Goal: Task Accomplishment & Management: Use online tool/utility

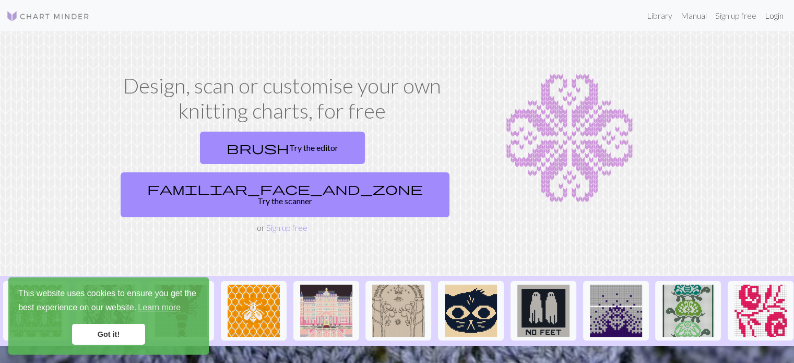
click at [773, 15] on link "Login" at bounding box center [774, 15] width 27 height 21
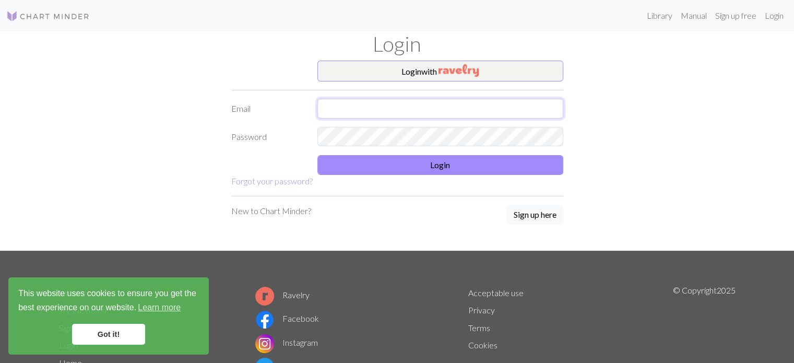
type input "sofi_leti@hotmail.com"
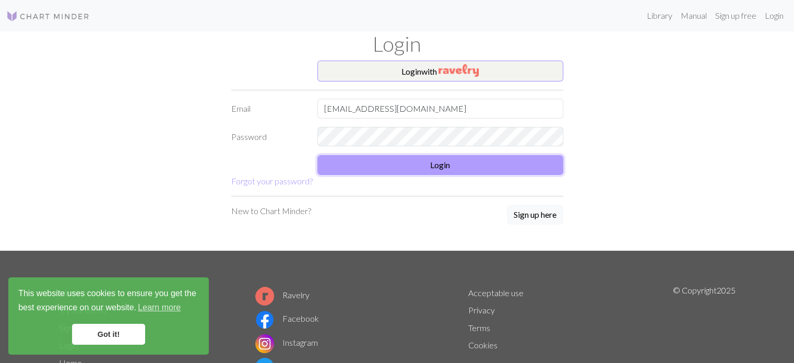
click at [390, 158] on button "Login" at bounding box center [440, 165] width 246 height 20
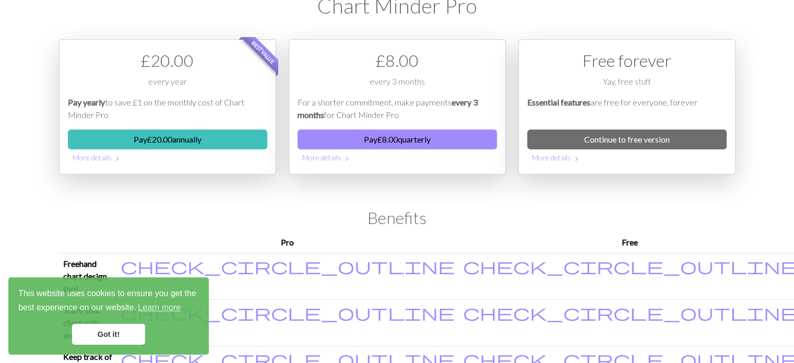
scroll to position [104, 0]
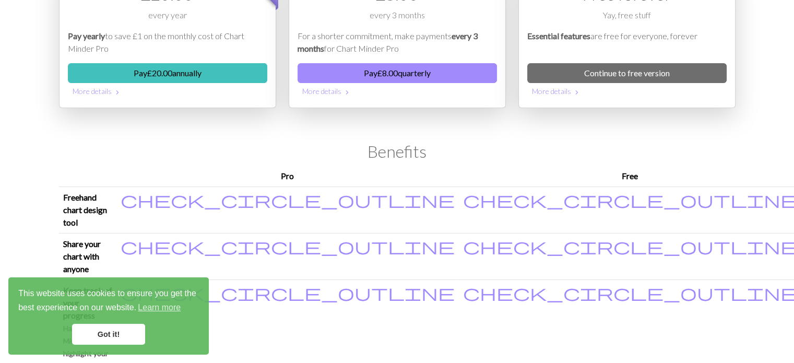
click at [92, 327] on link "Got it!" at bounding box center [108, 334] width 73 height 21
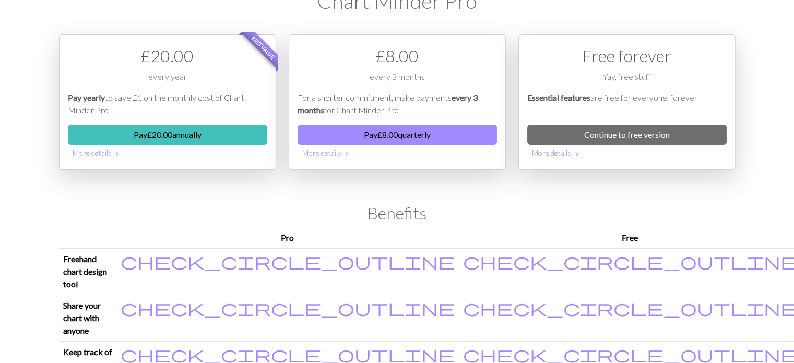
scroll to position [0, 0]
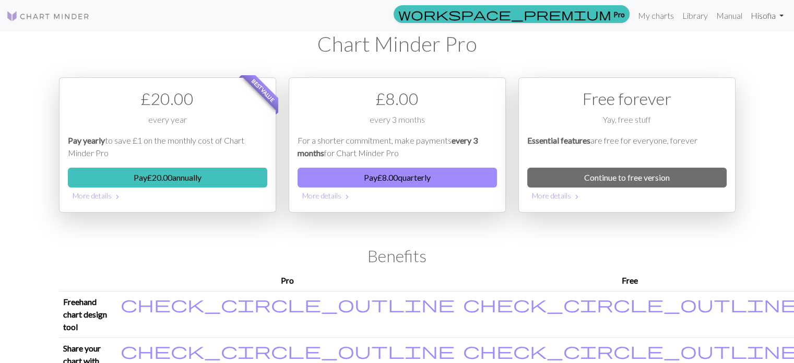
click at [778, 13] on link "Hi sofia" at bounding box center [767, 15] width 41 height 21
click at [726, 46] on link "Account settings" at bounding box center [745, 44] width 67 height 21
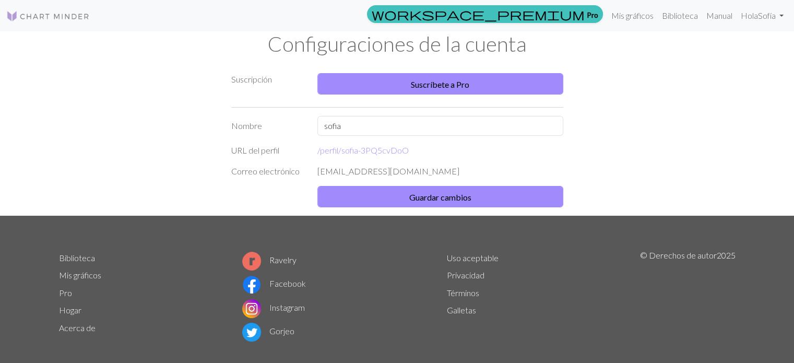
click at [643, 106] on div "Suscripción Suscríbete a Pro Nombre sofia URL del perfil /perfil/ sofia-3PQ5cvD…" at bounding box center [397, 138] width 689 height 155
click at [58, 16] on img at bounding box center [48, 16] width 84 height 13
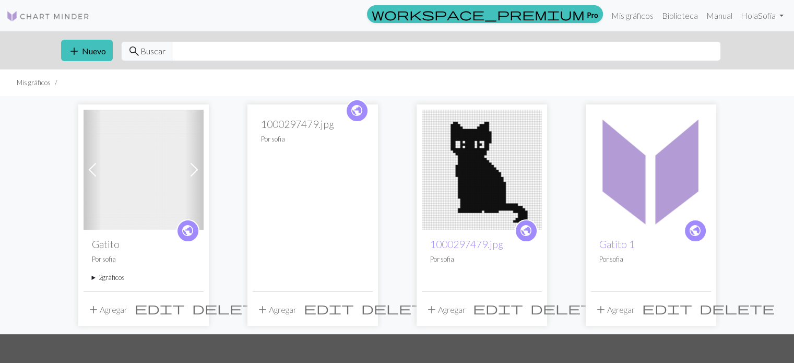
click at [442, 156] on img at bounding box center [482, 170] width 120 height 120
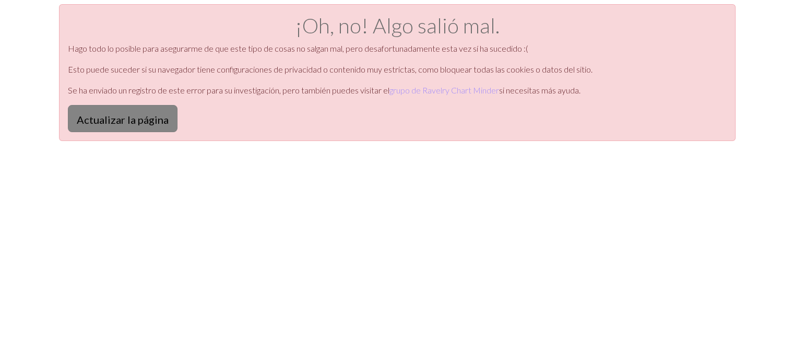
click at [132, 119] on font "Actualizar la página" at bounding box center [123, 119] width 92 height 13
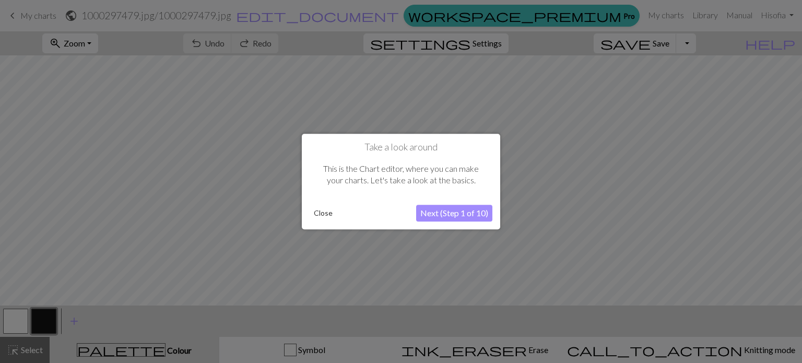
click at [323, 215] on button "Close" at bounding box center [323, 213] width 27 height 16
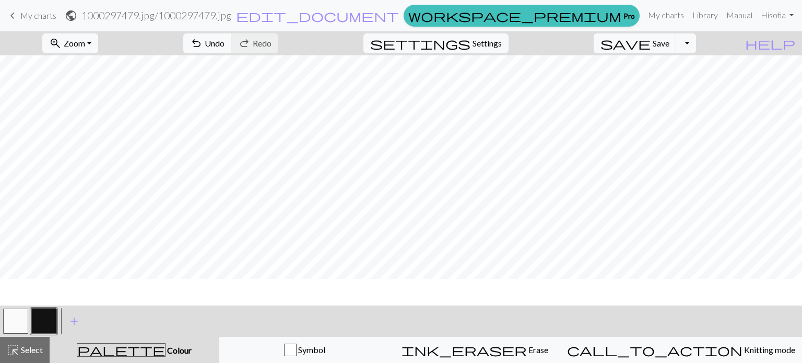
scroll to position [304, 0]
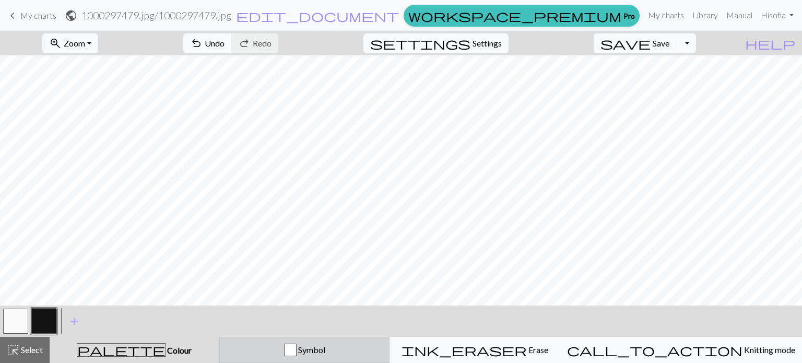
click at [325, 346] on span "Symbol" at bounding box center [311, 350] width 29 height 10
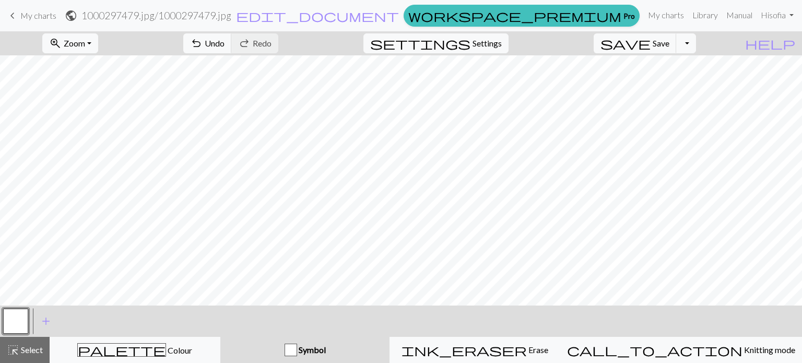
click at [297, 351] on div "button" at bounding box center [291, 350] width 13 height 13
click at [326, 352] on span "Symbol" at bounding box center [311, 350] width 29 height 10
click at [297, 349] on div "button" at bounding box center [291, 350] width 13 height 13
click at [8, 319] on button "button" at bounding box center [15, 321] width 25 height 25
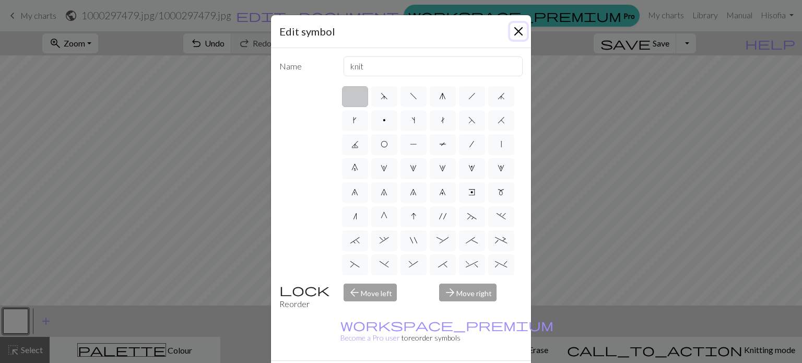
click at [516, 28] on button "Close" at bounding box center [518, 31] width 17 height 17
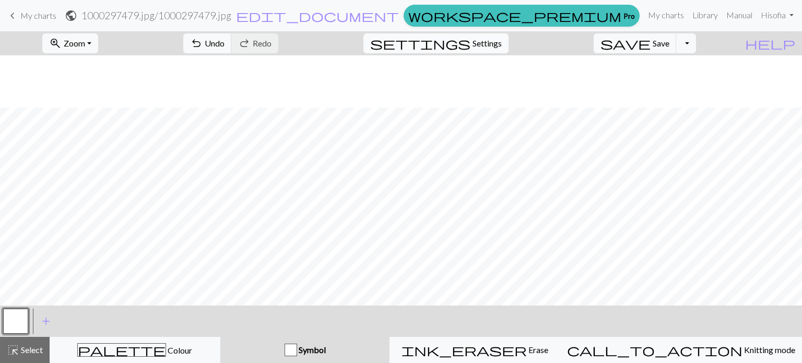
scroll to position [357, 0]
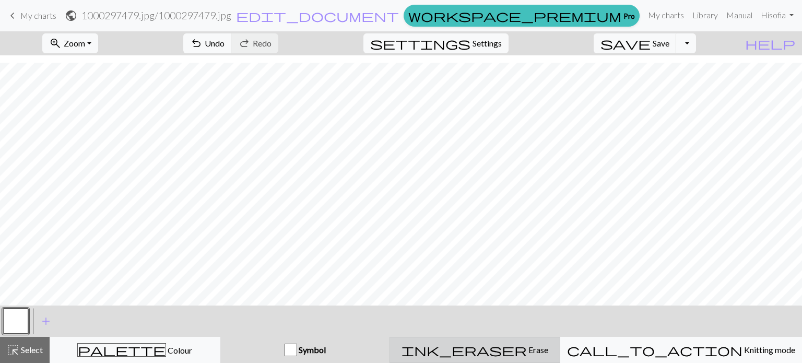
click at [512, 349] on span "ink_eraser" at bounding box center [464, 350] width 125 height 15
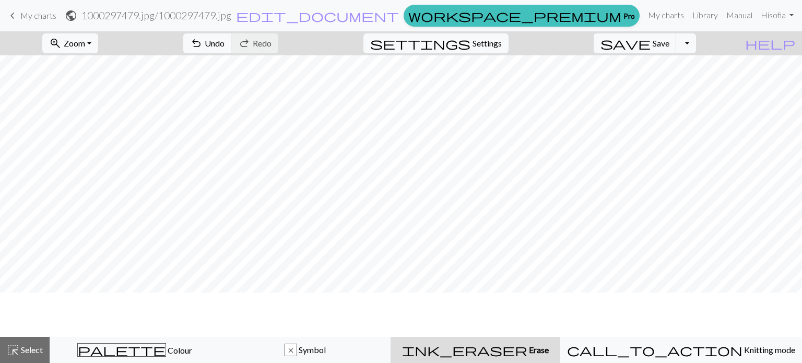
scroll to position [273, 0]
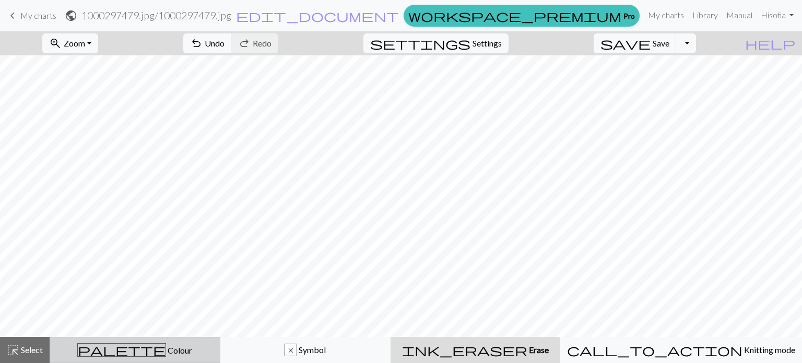
click at [166, 350] on span "Colour" at bounding box center [179, 350] width 26 height 10
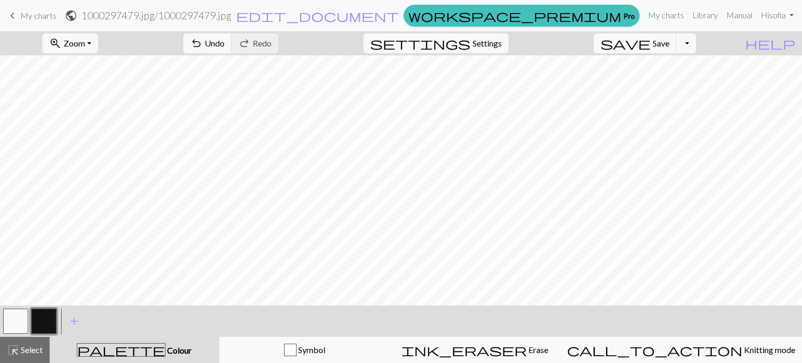
click at [44, 322] on button "button" at bounding box center [43, 321] width 25 height 25
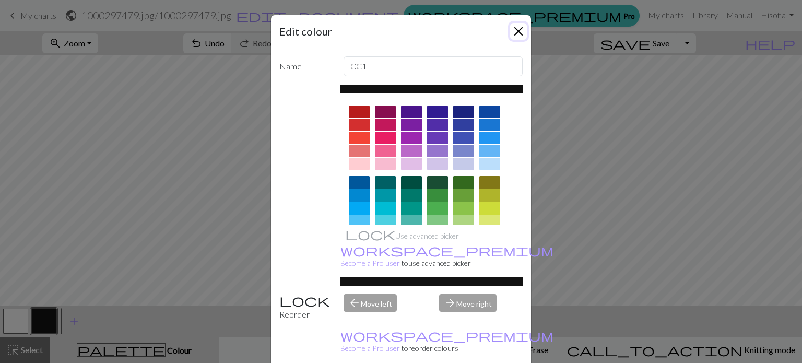
click at [513, 29] on button "Close" at bounding box center [518, 31] width 17 height 17
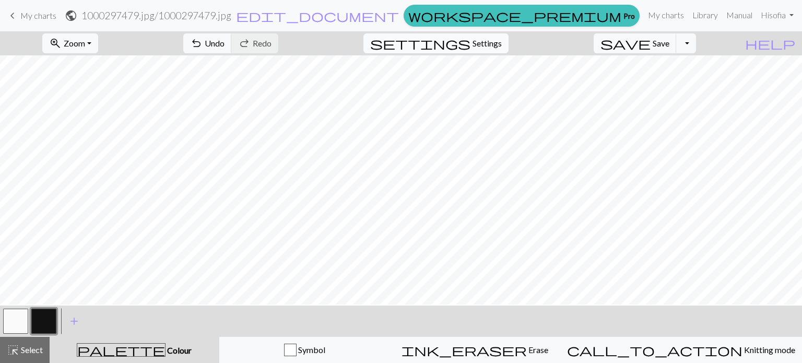
scroll to position [116, 0]
click at [85, 38] on span "Zoom" at bounding box center [74, 43] width 21 height 10
click at [90, 126] on button "50%" at bounding box center [84, 125] width 83 height 17
click at [17, 321] on button "button" at bounding box center [15, 321] width 25 height 25
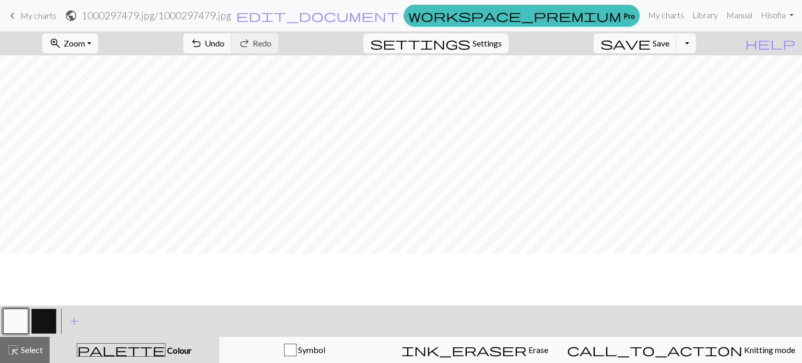
scroll to position [0, 0]
click at [44, 322] on button "button" at bounding box center [43, 321] width 25 height 25
click at [42, 323] on button "button" at bounding box center [43, 321] width 25 height 25
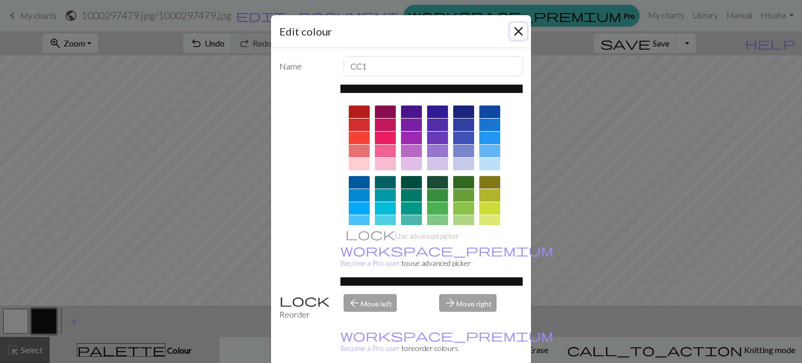
click at [513, 29] on button "Close" at bounding box center [518, 31] width 17 height 17
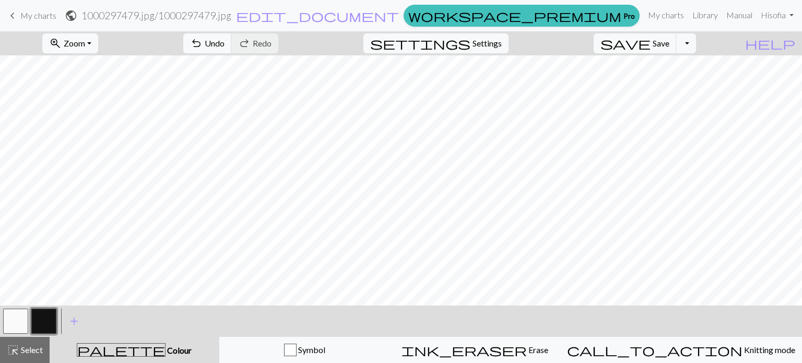
click at [20, 321] on button "button" at bounding box center [15, 321] width 25 height 25
click at [47, 326] on button "button" at bounding box center [43, 321] width 25 height 25
click at [4, 324] on button "button" at bounding box center [15, 321] width 25 height 25
click at [51, 317] on button "button" at bounding box center [43, 321] width 25 height 25
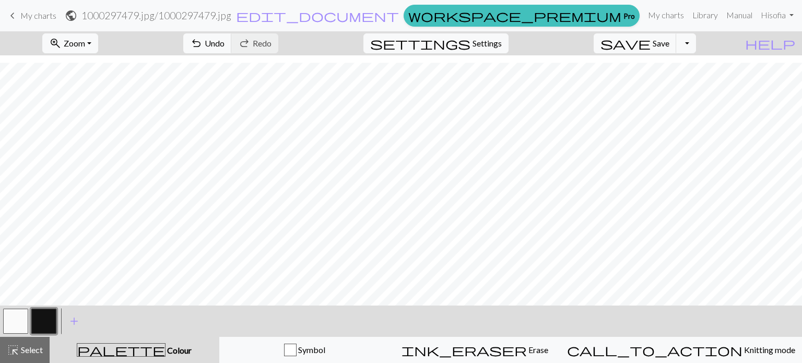
click at [18, 320] on button "button" at bounding box center [15, 321] width 25 height 25
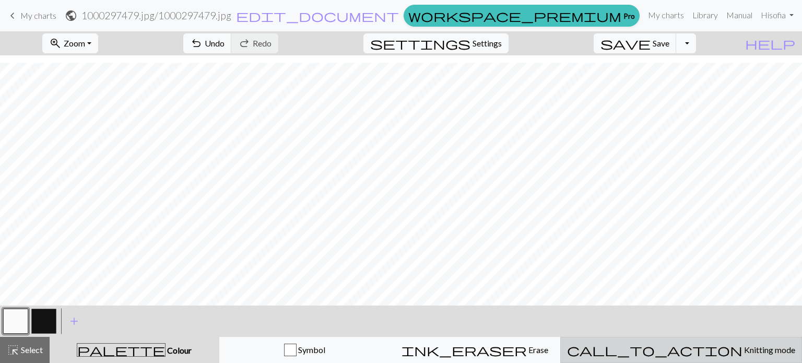
click at [743, 349] on span "Knitting mode" at bounding box center [769, 350] width 53 height 10
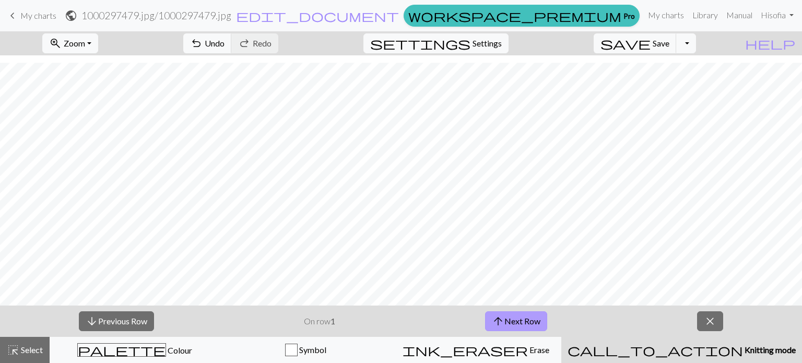
click at [518, 318] on button "arrow_upward Next Row" at bounding box center [516, 321] width 62 height 20
click at [518, 319] on button "arrow_upward Next Row" at bounding box center [516, 321] width 62 height 20
click at [518, 318] on button "arrow_upward Next Row" at bounding box center [516, 321] width 62 height 20
click at [134, 322] on button "arrow_downward Previous Row" at bounding box center [116, 321] width 75 height 20
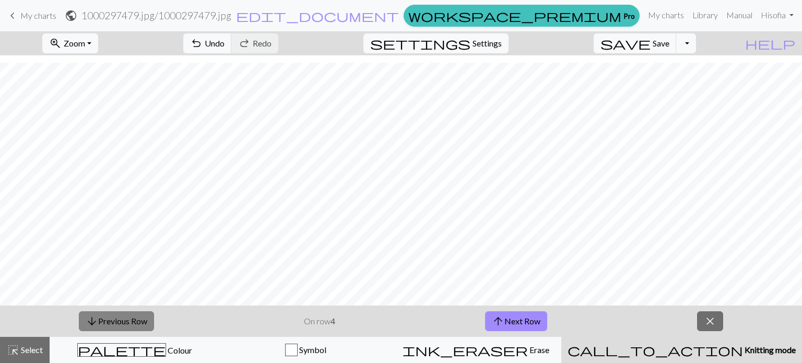
click at [134, 322] on button "arrow_downward Previous Row" at bounding box center [116, 321] width 75 height 20
